Goal: Information Seeking & Learning: Find specific fact

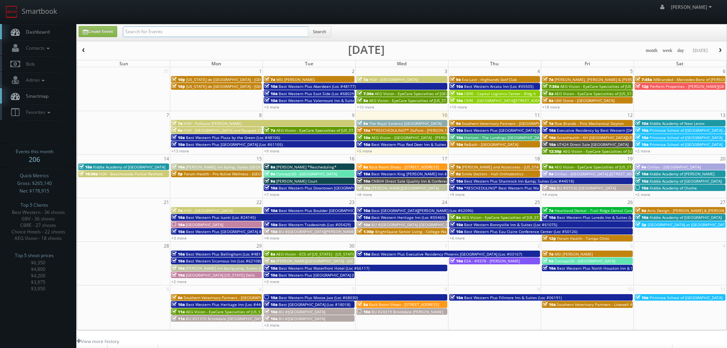
click at [196, 30] on input "text" at bounding box center [215, 31] width 185 height 11
click at [58, 10] on link "Smartbook" at bounding box center [31, 12] width 63 height 24
click at [52, 111] on icon at bounding box center [48, 112] width 7 height 5
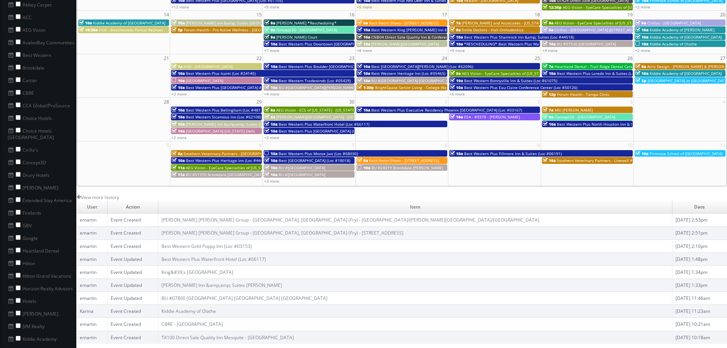
scroll to position [153, 0]
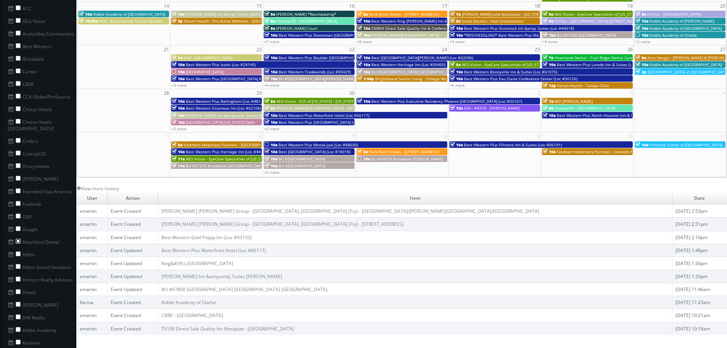
click at [18, 238] on input "checkbox" at bounding box center [18, 240] width 5 height 5
checkbox input "true"
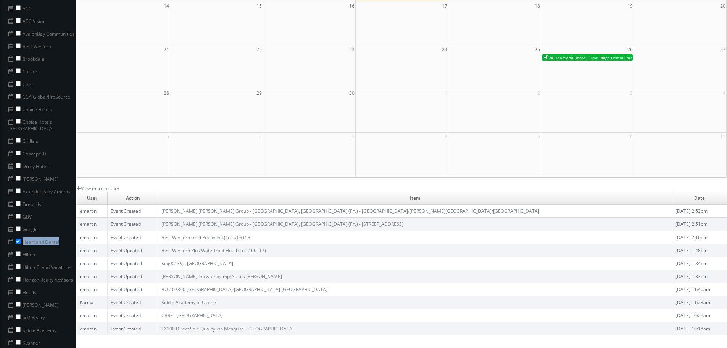
copy li "Heartland Dental"
drag, startPoint x: 63, startPoint y: 237, endPoint x: 24, endPoint y: 235, distance: 39.7
click at [24, 235] on li "Heartland Dental" at bounding box center [38, 241] width 76 height 13
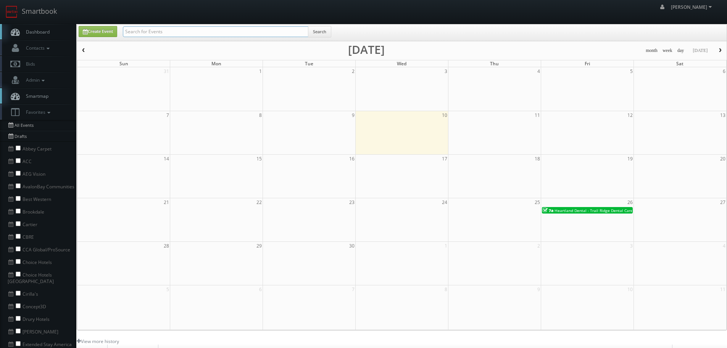
click at [275, 32] on input "text" at bounding box center [215, 31] width 185 height 11
paste input "Heartland Dental"
type input "Heartland Dental"
click at [318, 32] on button "Search" at bounding box center [319, 31] width 23 height 11
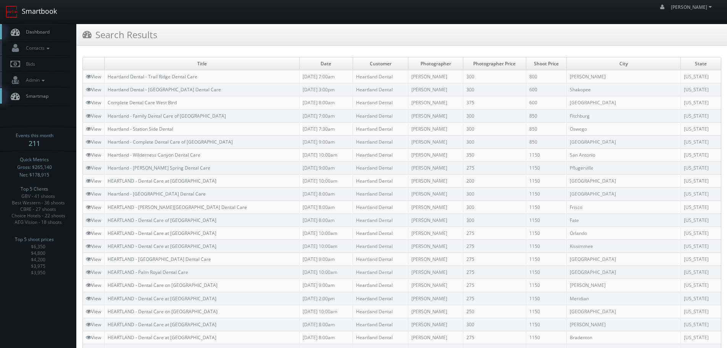
click at [61, 13] on link "Smartbook" at bounding box center [31, 12] width 63 height 24
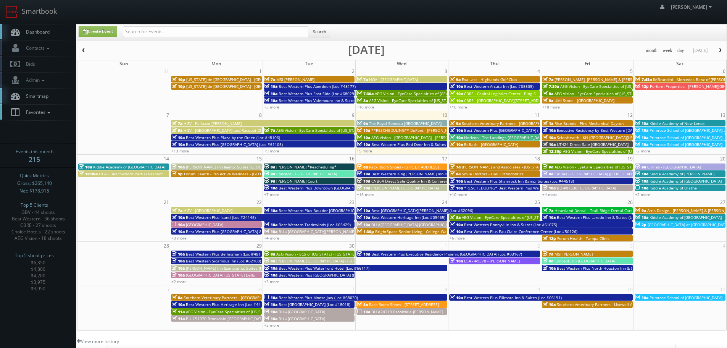
click at [47, 111] on icon at bounding box center [48, 112] width 7 height 5
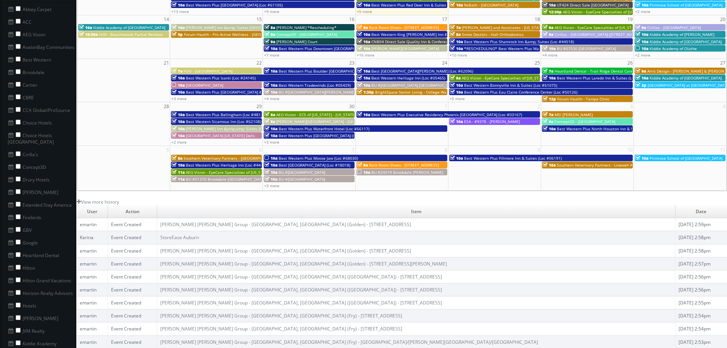
scroll to position [153, 0]
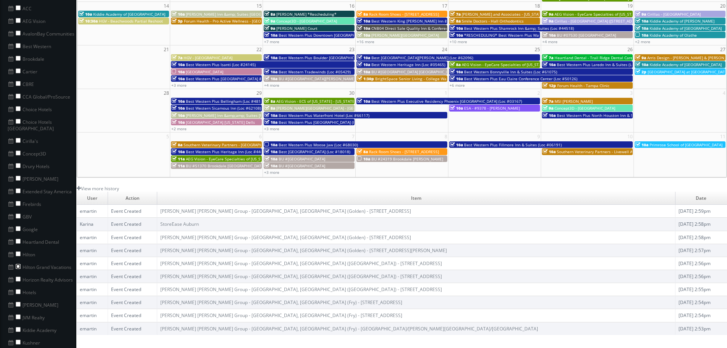
click at [17, 264] on input "checkbox" at bounding box center [18, 266] width 5 height 5
checkbox input "true"
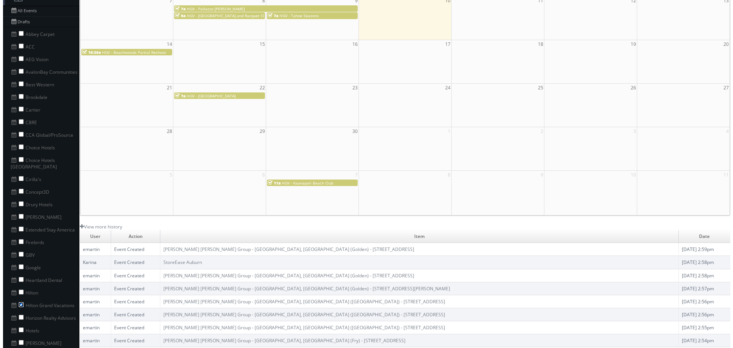
scroll to position [38, 0]
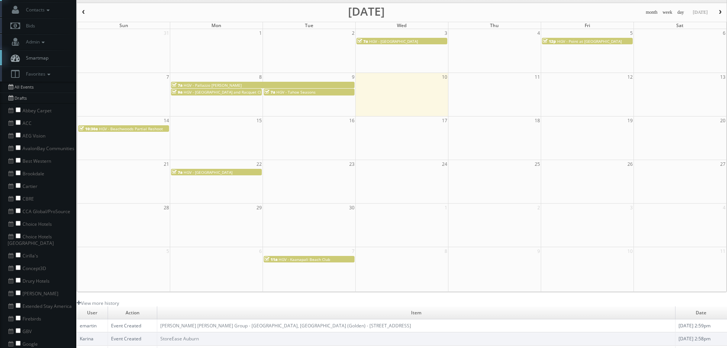
click at [82, 11] on span "button" at bounding box center [83, 12] width 5 height 5
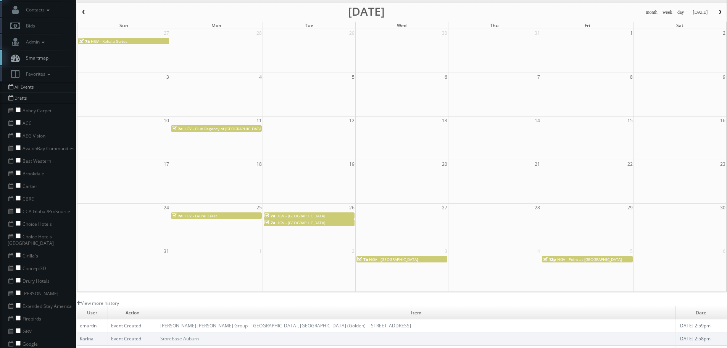
click at [718, 13] on span "button" at bounding box center [719, 12] width 5 height 5
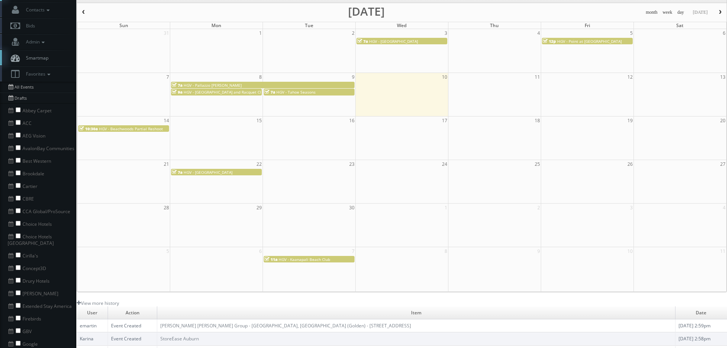
click at [396, 43] on span "HGV - [GEOGRAPHIC_DATA]" at bounding box center [393, 41] width 49 height 5
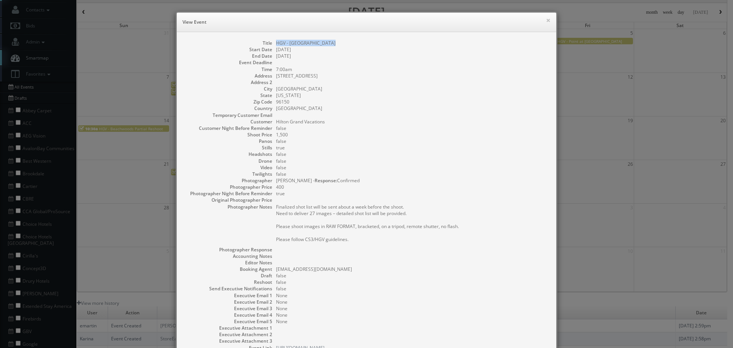
copy dd "HGV - [GEOGRAPHIC_DATA]"
drag, startPoint x: 335, startPoint y: 41, endPoint x: 272, endPoint y: 43, distance: 62.6
click at [272, 43] on dl "Title HGV - Lake Tahoe Resort Start Date 09/03/2025 End Date 09/03/2025 Event D…" at bounding box center [366, 195] width 364 height 311
click at [549, 18] on div "× View Event" at bounding box center [366, 22] width 379 height 19
click at [546, 18] on button "×" at bounding box center [548, 20] width 5 height 5
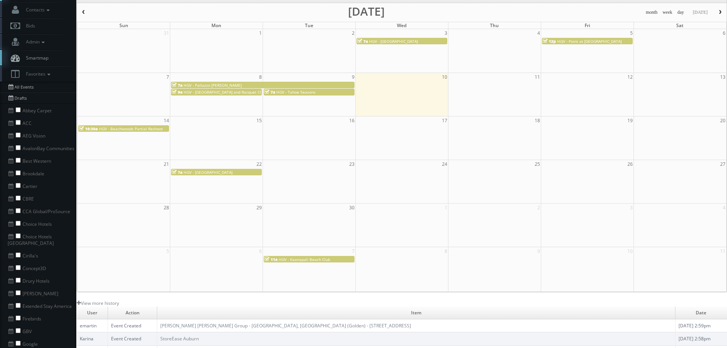
click at [587, 40] on span "HGV - Point at [GEOGRAPHIC_DATA]" at bounding box center [589, 41] width 64 height 5
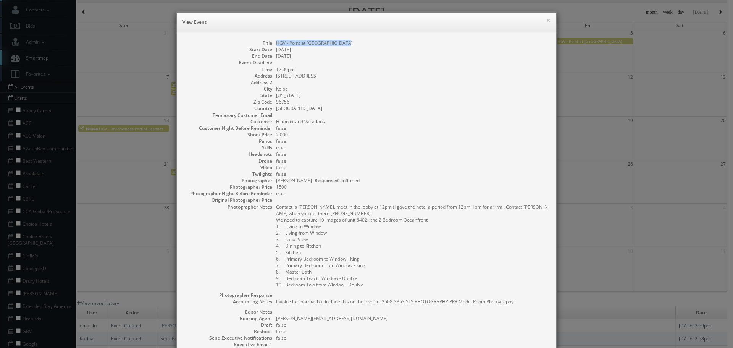
copy dd "HGV - Point at [GEOGRAPHIC_DATA]"
drag, startPoint x: 348, startPoint y: 41, endPoint x: 274, endPoint y: 45, distance: 74.9
click at [276, 45] on dd "HGV - Point at [GEOGRAPHIC_DATA]" at bounding box center [412, 43] width 272 height 6
click at [547, 22] on button "×" at bounding box center [548, 20] width 5 height 5
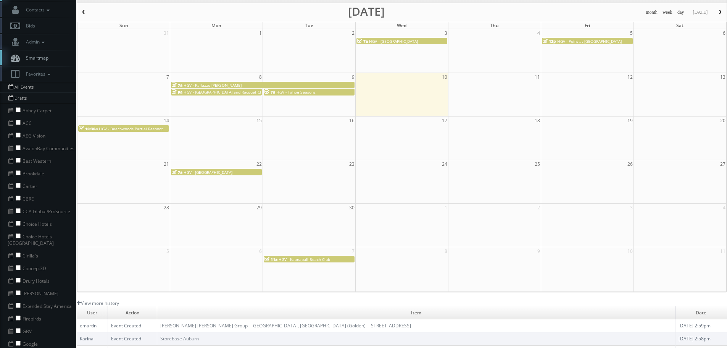
click at [405, 40] on span "HGV - [GEOGRAPHIC_DATA]" at bounding box center [393, 41] width 49 height 5
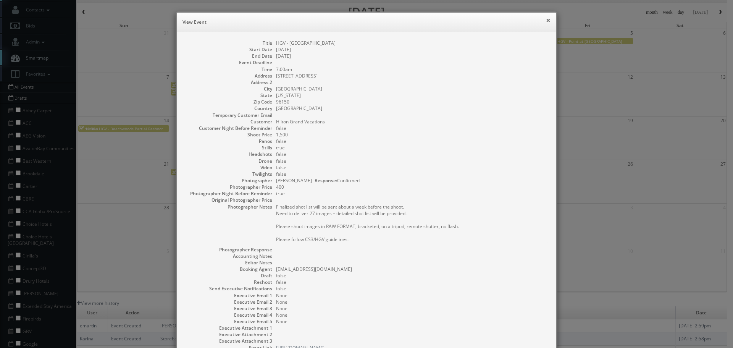
click at [546, 20] on button "×" at bounding box center [548, 20] width 5 height 5
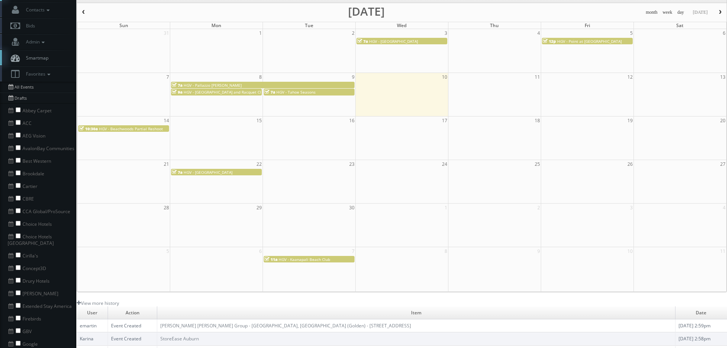
click at [406, 40] on span "HGV - [GEOGRAPHIC_DATA]" at bounding box center [393, 41] width 49 height 5
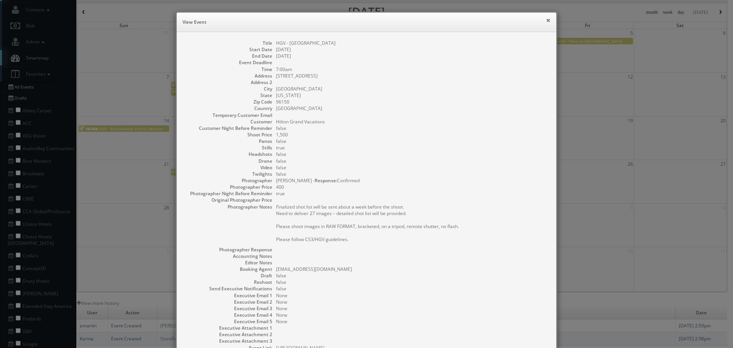
click at [546, 20] on button "×" at bounding box center [548, 20] width 5 height 5
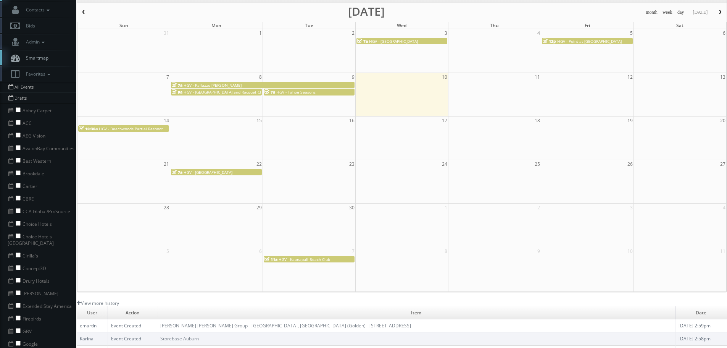
click at [600, 42] on span "HGV - Point at [GEOGRAPHIC_DATA]" at bounding box center [589, 41] width 64 height 5
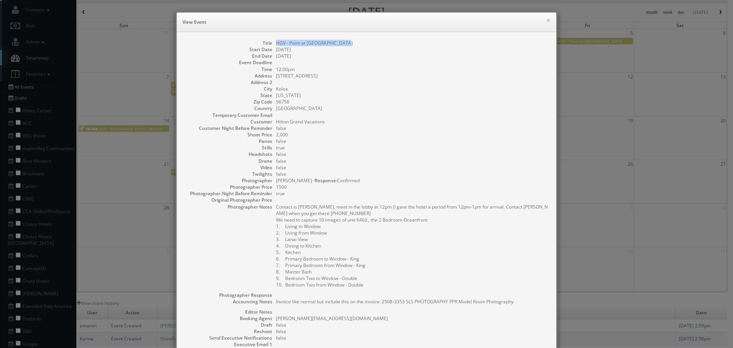
drag, startPoint x: 363, startPoint y: 38, endPoint x: 272, endPoint y: 42, distance: 90.5
click at [272, 42] on div "Title HGV - Point at Poipu Model Room Start Date 09/05/2025 End Date 09/05/2025…" at bounding box center [366, 223] width 379 height 383
copy dd "HGV - Point at [GEOGRAPHIC_DATA]"
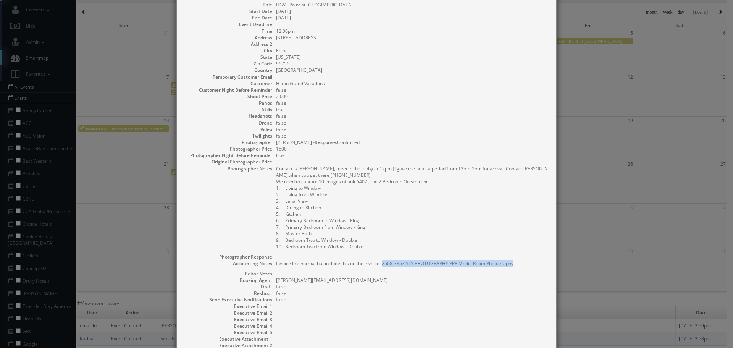
drag, startPoint x: 380, startPoint y: 262, endPoint x: 527, endPoint y: 261, distance: 146.1
click at [527, 261] on pre "Invoice like normal but include this on the invoice: 2508-3353 SLS PHOTOGRAPHY …" at bounding box center [412, 263] width 272 height 6
copy pre "2508-3353 SLS PHOTOGRAPHY PPR Model Room Photography"
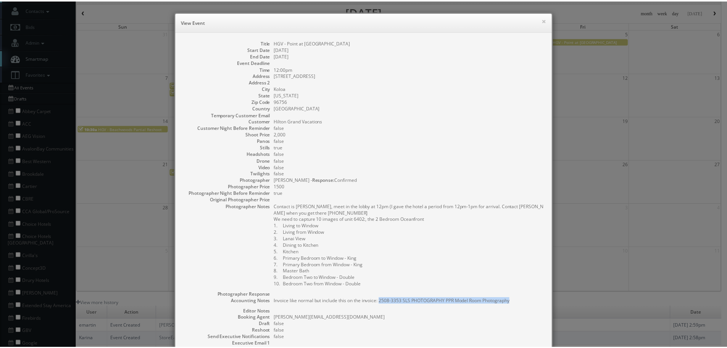
scroll to position [0, 0]
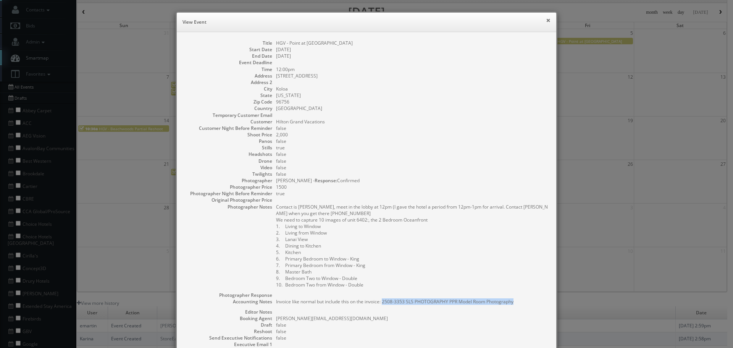
click at [546, 19] on button "×" at bounding box center [548, 20] width 5 height 5
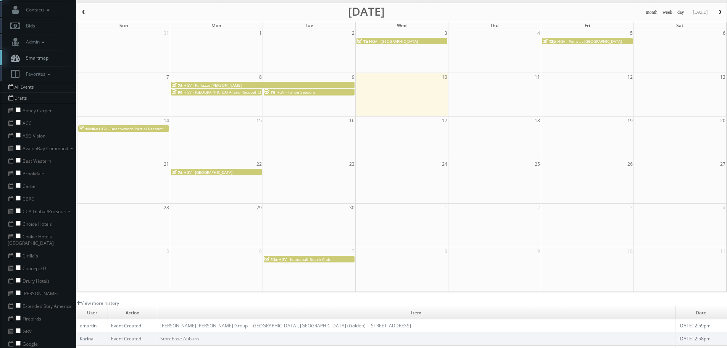
click at [415, 42] on div "7a HGV - Lake Tahoe Resort" at bounding box center [401, 41] width 89 height 6
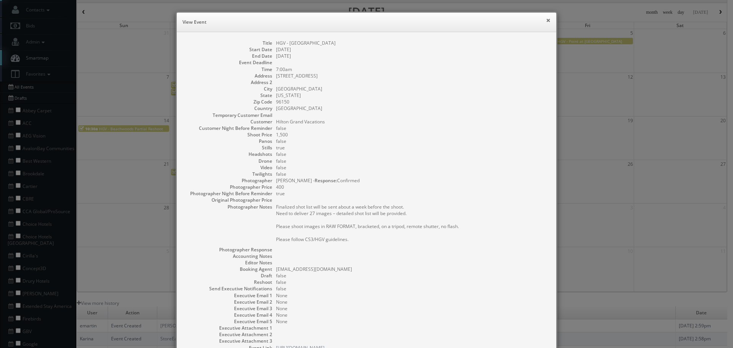
click at [546, 21] on button "×" at bounding box center [548, 20] width 5 height 5
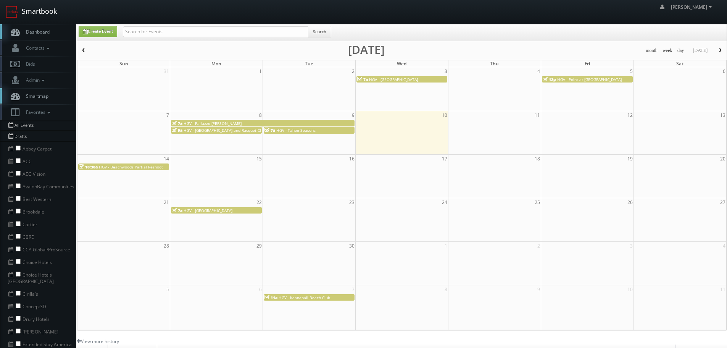
click at [35, 10] on link "Smartbook" at bounding box center [31, 12] width 63 height 24
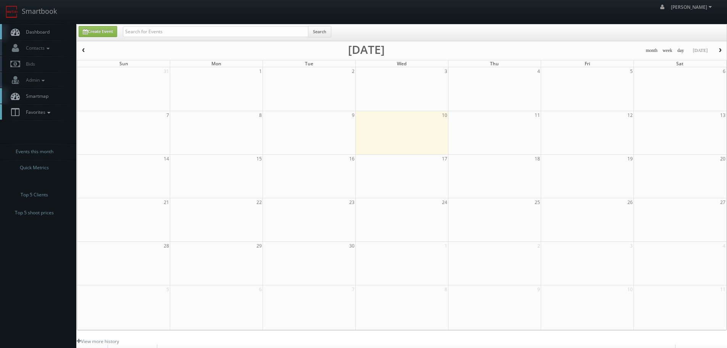
click at [43, 116] on link "Favorites" at bounding box center [38, 112] width 76 height 16
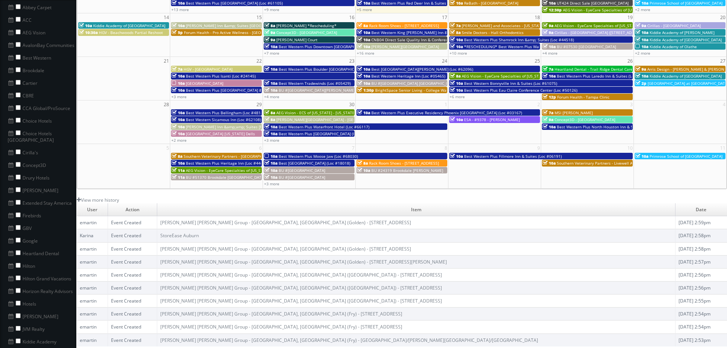
scroll to position [153, 0]
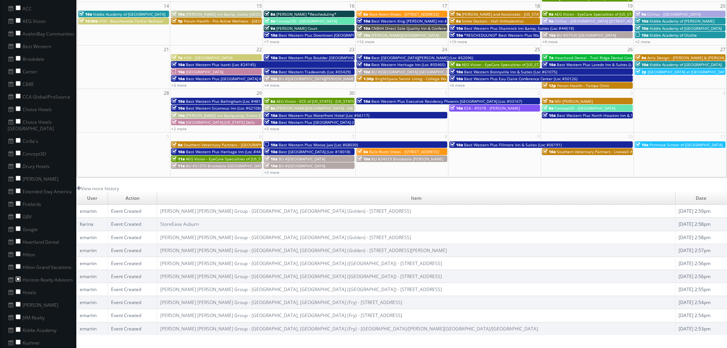
click at [17, 276] on input "checkbox" at bounding box center [18, 278] width 5 height 5
checkbox input "true"
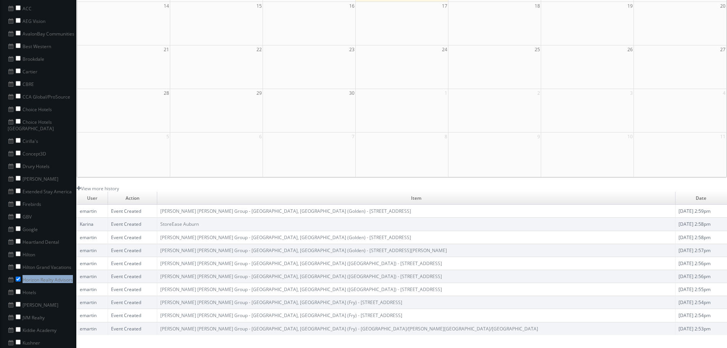
copy li "Horizon Realty Advisors"
drag, startPoint x: 73, startPoint y: 274, endPoint x: 23, endPoint y: 273, distance: 50.0
click at [23, 273] on li "Horizon Realty Advisors" at bounding box center [38, 278] width 76 height 13
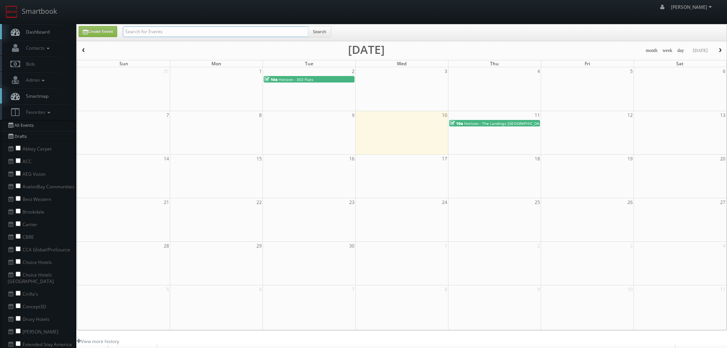
click at [211, 30] on input "text" at bounding box center [215, 31] width 185 height 11
paste input "Horizon Realty Advisors"
type input "Horizon Realty Advisors"
click at [323, 33] on button "Search" at bounding box center [319, 31] width 23 height 11
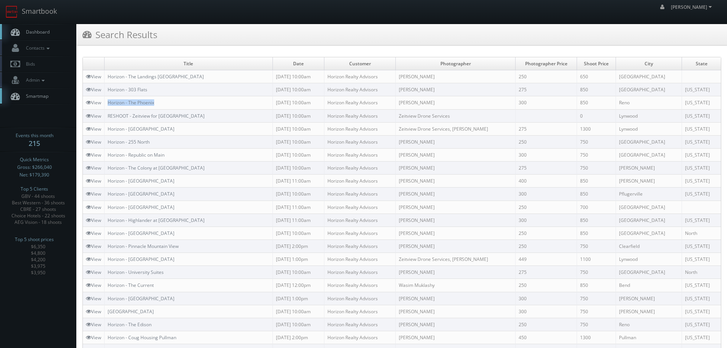
copy link "Horizon - The Phoenix"
drag, startPoint x: 173, startPoint y: 98, endPoint x: 108, endPoint y: 101, distance: 65.3
click at [108, 101] on td "Horizon - The Phoenix" at bounding box center [189, 102] width 168 height 13
copy link "Horizon - 303 Flats"
drag, startPoint x: 179, startPoint y: 87, endPoint x: 108, endPoint y: 90, distance: 71.4
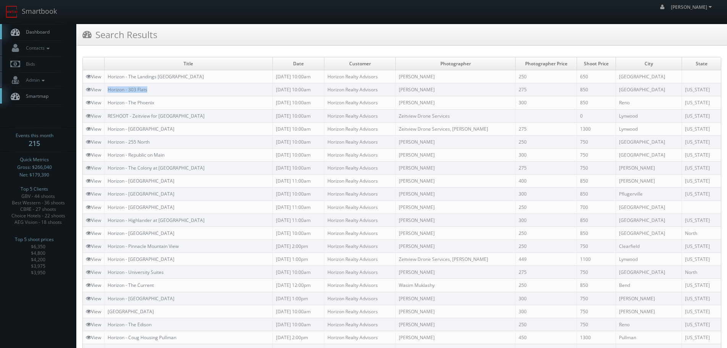
click at [108, 90] on td "Horizon - 303 Flats" at bounding box center [189, 89] width 168 height 13
click at [53, 19] on link "Smartbook" at bounding box center [31, 12] width 63 height 24
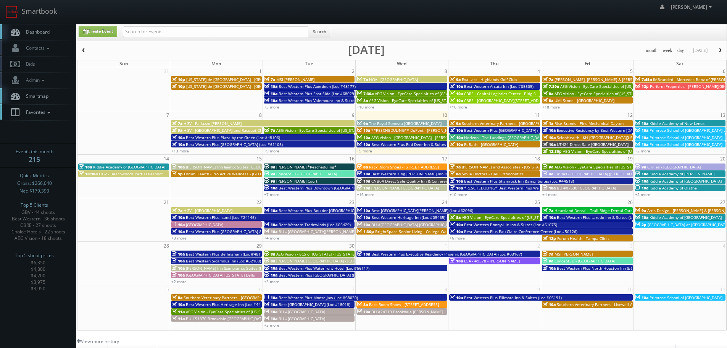
click at [45, 113] on span "Favorites" at bounding box center [37, 112] width 30 height 6
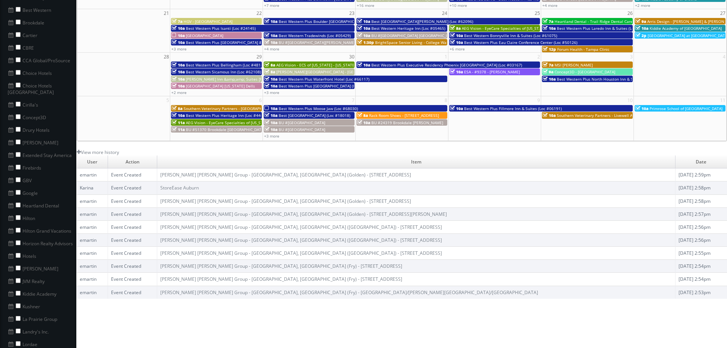
scroll to position [191, 0]
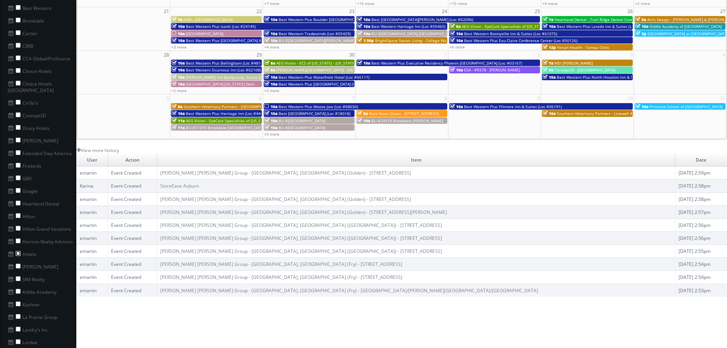
click at [18, 251] on input "checkbox" at bounding box center [18, 253] width 5 height 5
checkbox input "true"
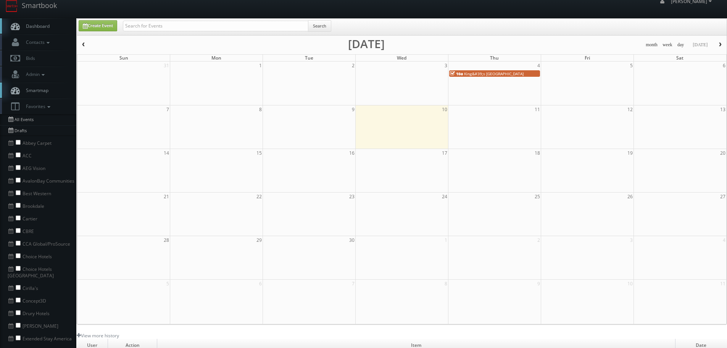
scroll to position [0, 0]
